Goal: Task Accomplishment & Management: Use online tool/utility

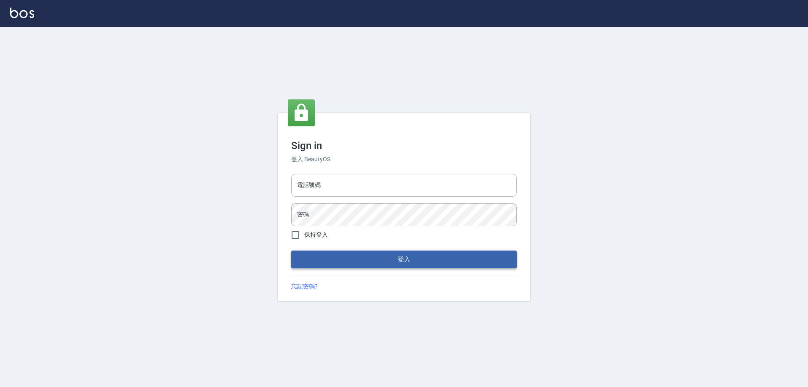
type input "0927586163"
click at [378, 257] on button "登入" at bounding box center [404, 259] width 226 height 18
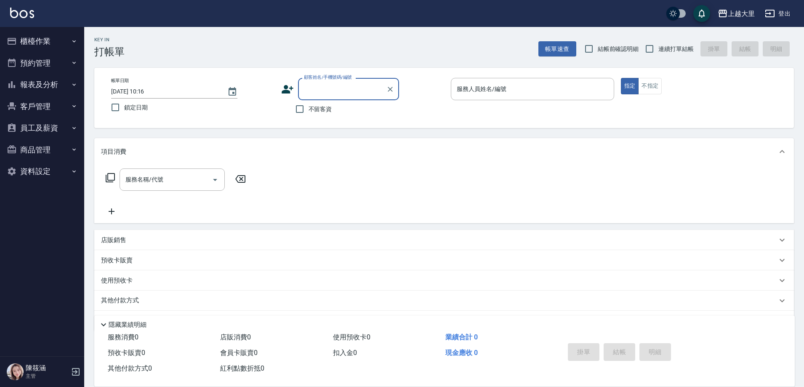
click at [30, 51] on button "櫃檯作業" at bounding box center [41, 41] width 77 height 22
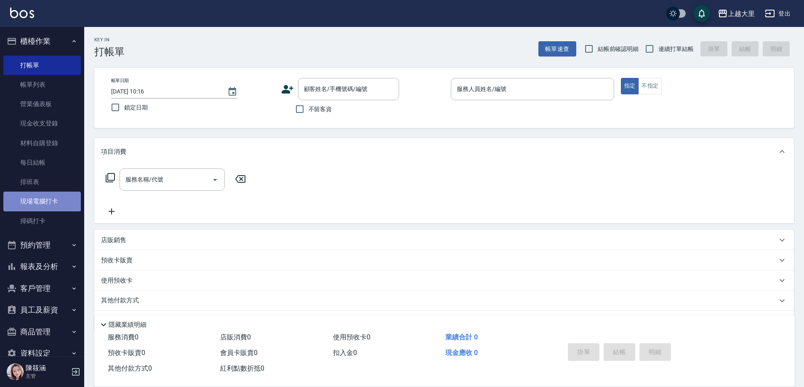
click at [43, 208] on link "現場電腦打卡" at bounding box center [41, 201] width 77 height 19
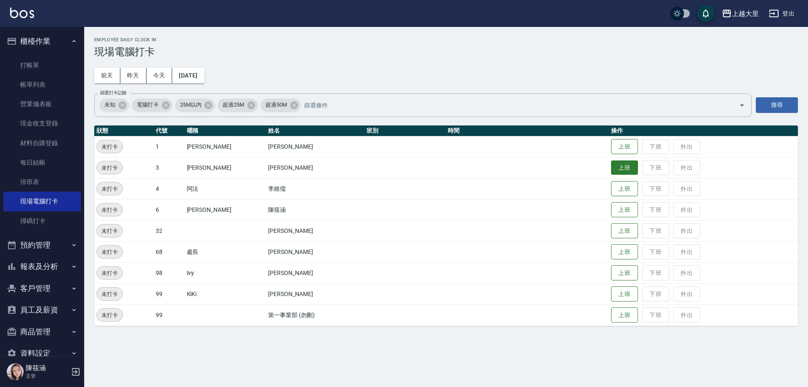
click at [633, 168] on button "上班" at bounding box center [624, 167] width 27 height 15
click at [624, 231] on button "上班" at bounding box center [624, 231] width 27 height 15
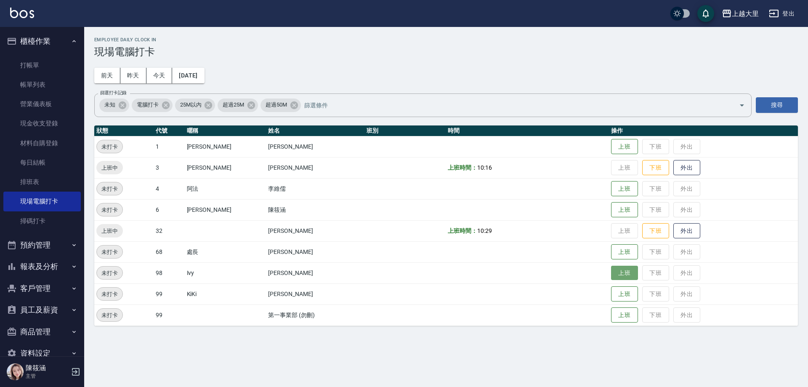
click at [634, 277] on button "上班" at bounding box center [624, 273] width 27 height 15
click at [46, 266] on button "報表及分析" at bounding box center [41, 267] width 77 height 22
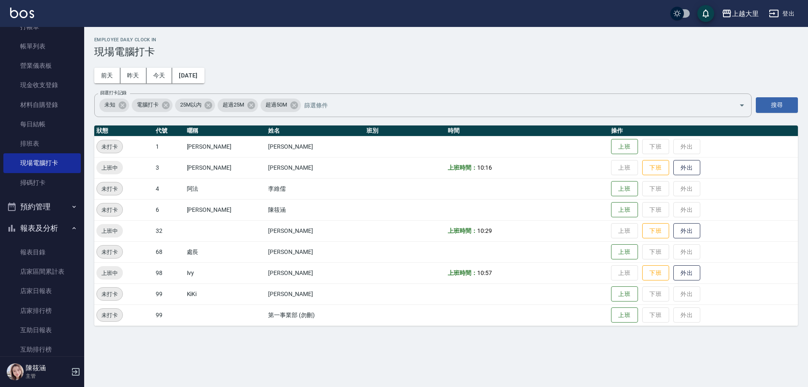
scroll to position [84, 0]
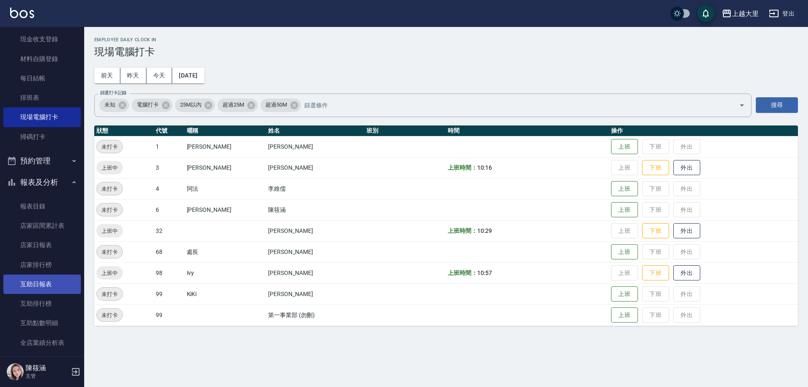
click at [54, 278] on link "互助日報表" at bounding box center [41, 283] width 77 height 19
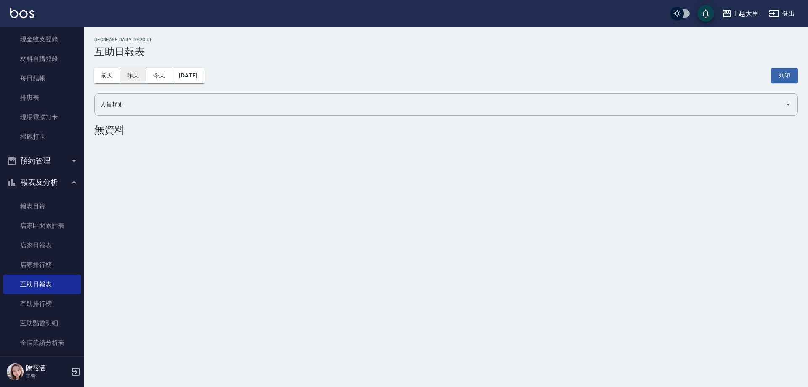
click at [131, 80] on button "昨天" at bounding box center [133, 76] width 26 height 16
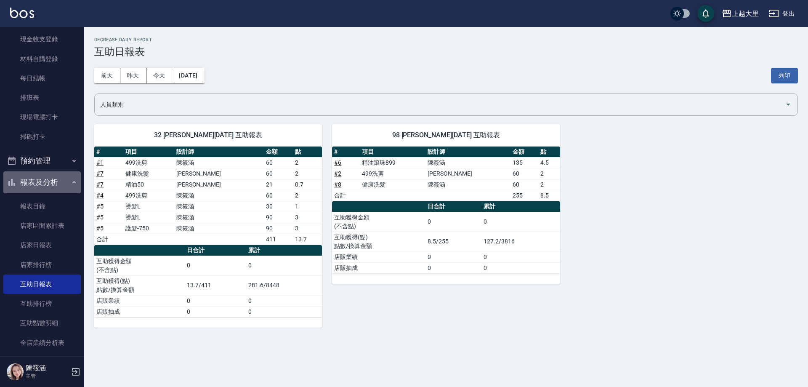
click at [50, 184] on button "報表及分析" at bounding box center [41, 182] width 77 height 22
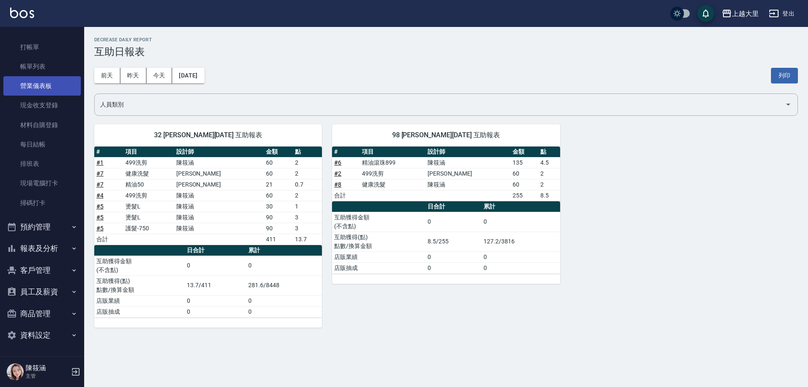
scroll to position [18, 0]
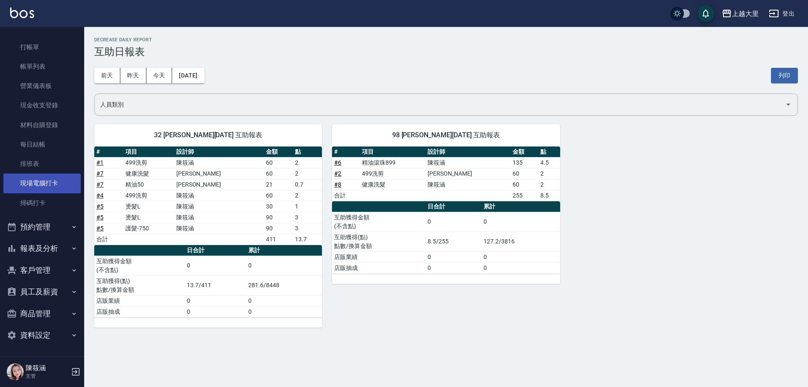
click at [56, 184] on link "現場電腦打卡" at bounding box center [41, 182] width 77 height 19
